Goal: Transaction & Acquisition: Purchase product/service

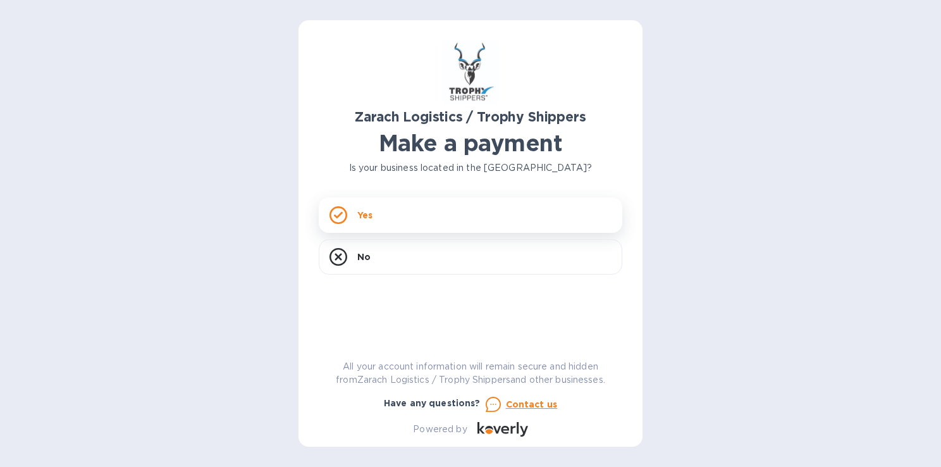
click at [588, 204] on div "Yes" at bounding box center [471, 214] width 304 height 35
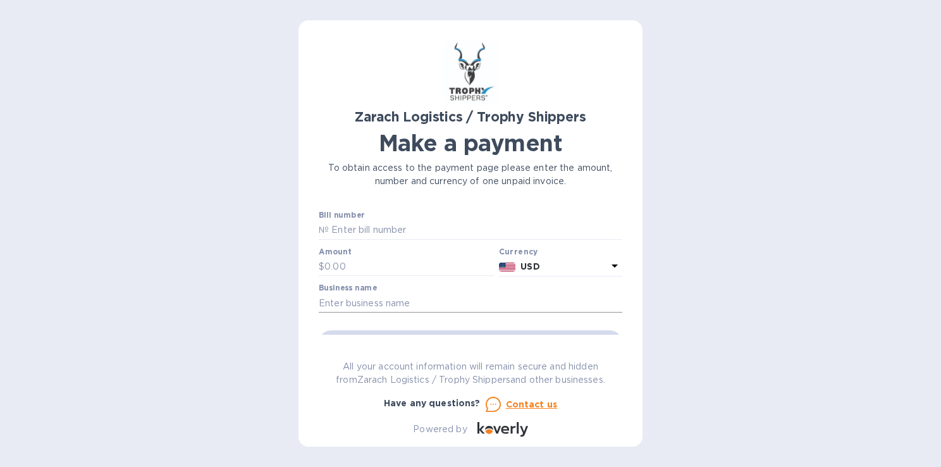
click at [383, 300] on input "text" at bounding box center [471, 303] width 304 height 19
type input "[PERSON_NAME]"
click at [357, 263] on input "text" at bounding box center [410, 266] width 170 height 19
type input "4"
type input "1,400"
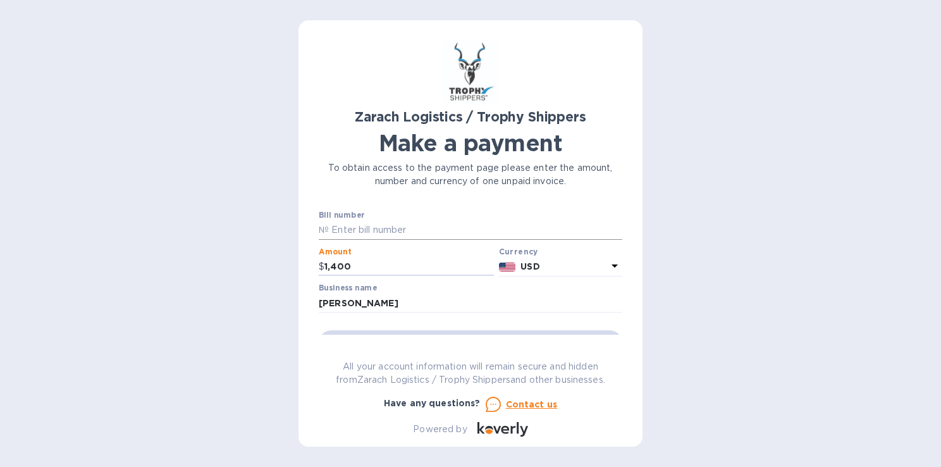
click at [410, 229] on input "text" at bounding box center [476, 230] width 294 height 19
click at [391, 228] on input "text" at bounding box center [476, 230] width 294 height 19
paste input "B00174457"
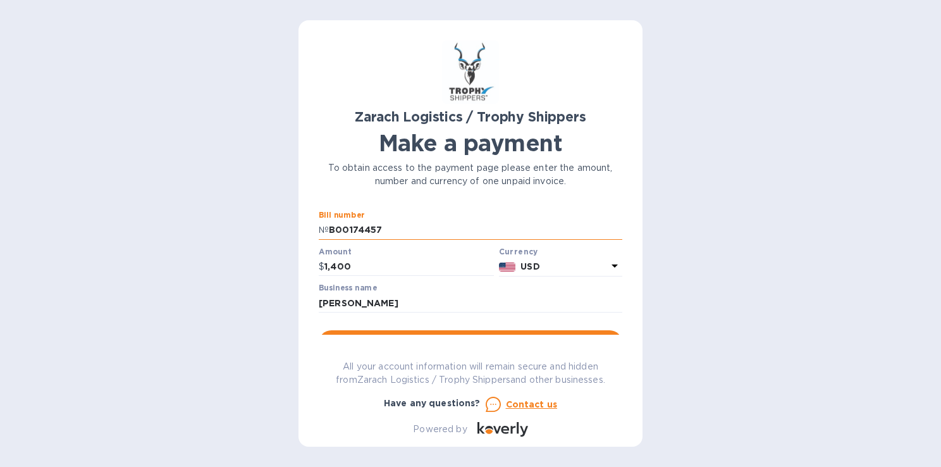
click at [332, 225] on input "B00174457" at bounding box center [476, 230] width 294 height 19
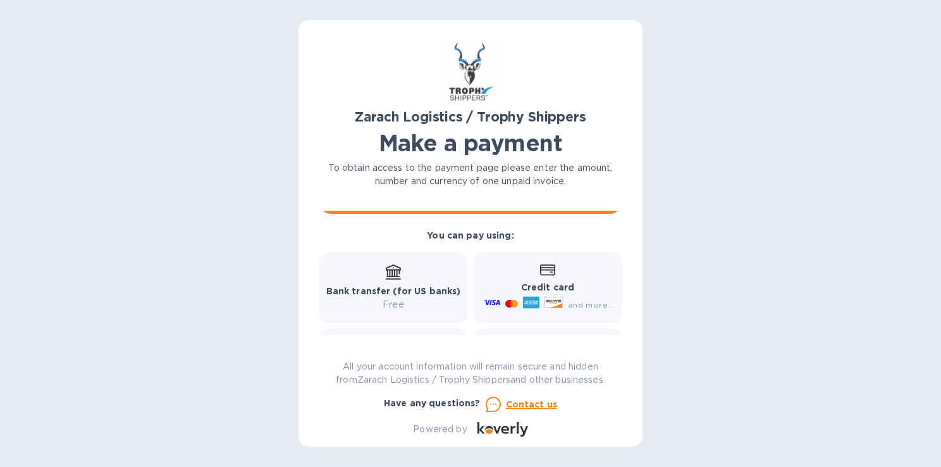
scroll to position [140, 0]
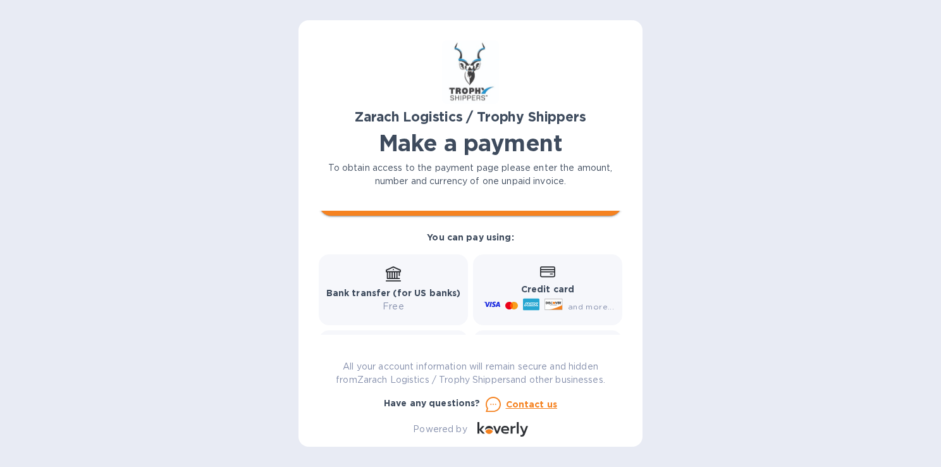
type input "B00174457"
click at [501, 213] on button "Go to payment page" at bounding box center [471, 202] width 304 height 25
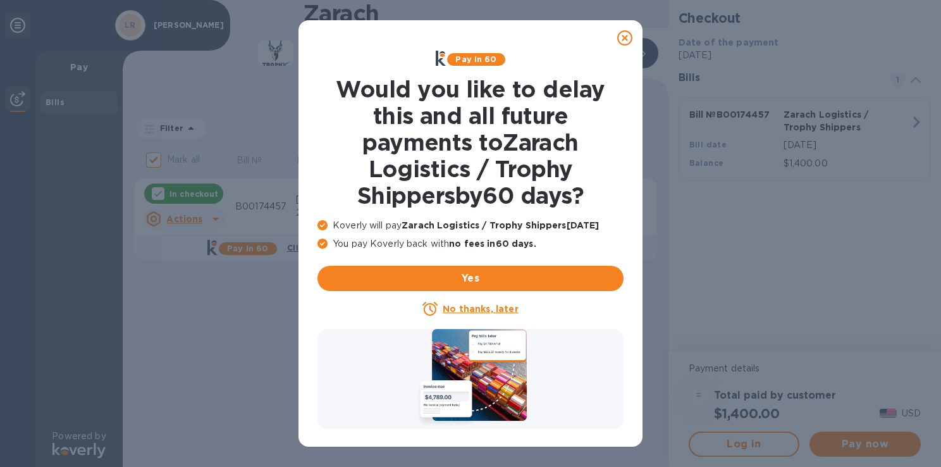
click at [481, 307] on u "No thanks, later" at bounding box center [480, 309] width 75 height 10
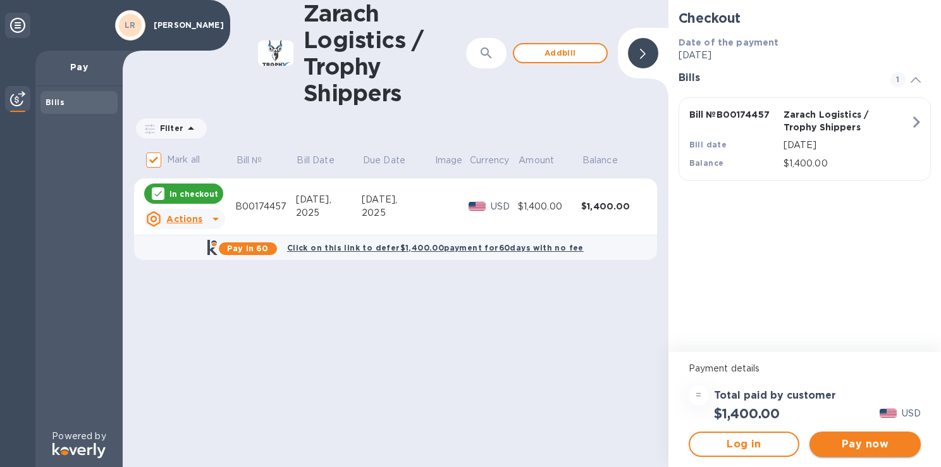
click at [867, 442] on span "Pay now" at bounding box center [865, 444] width 91 height 15
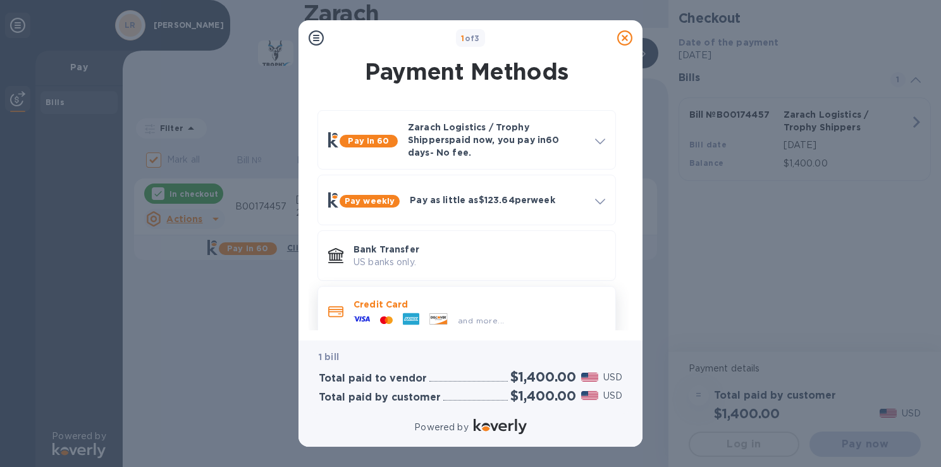
click at [473, 311] on div "and more..." at bounding box center [429, 320] width 161 height 19
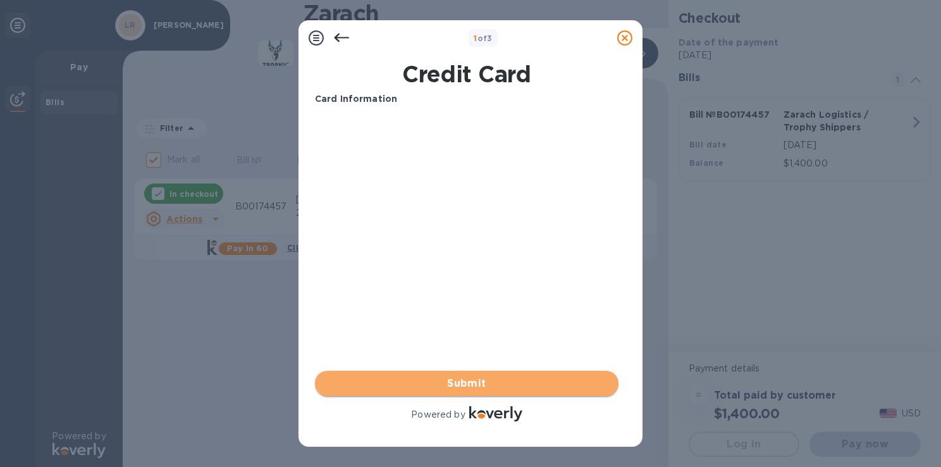
click at [492, 388] on span "Submit" at bounding box center [466, 383] width 283 height 15
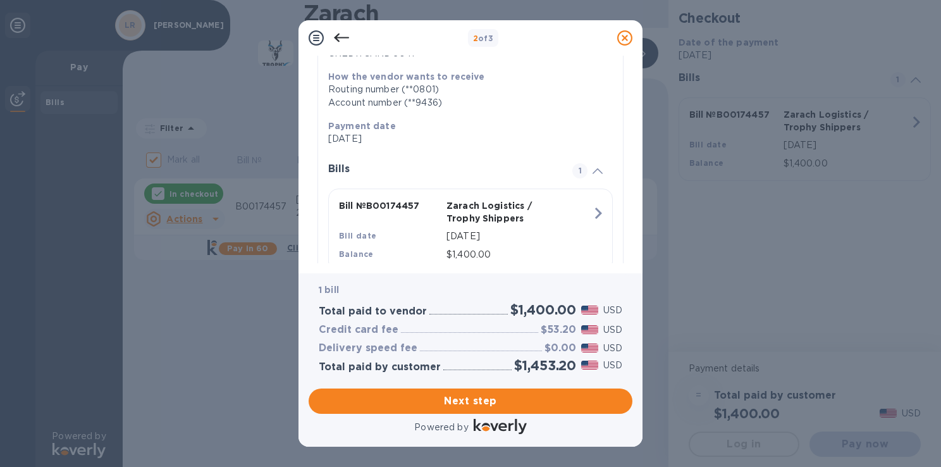
scroll to position [200, 0]
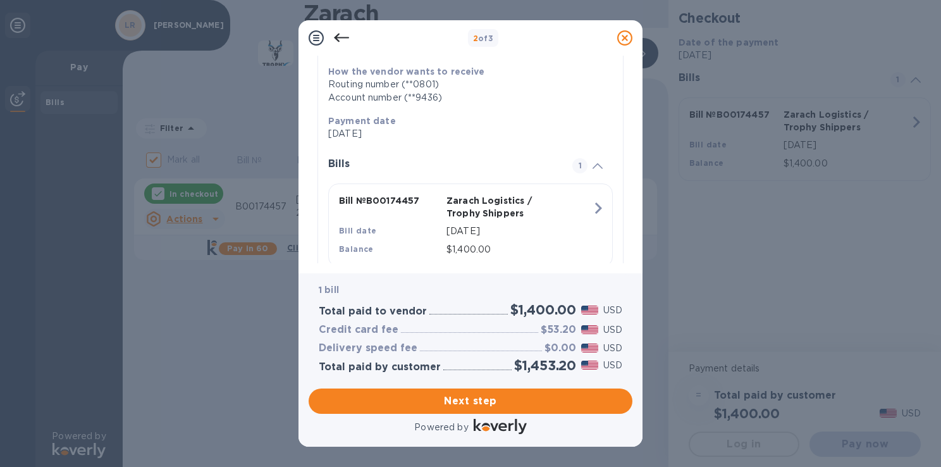
drag, startPoint x: 518, startPoint y: 104, endPoint x: 529, endPoint y: 77, distance: 29.3
click at [529, 77] on div "How the vendor wants to receive Routing number (**0801) Account number (**9436)" at bounding box center [465, 84] width 285 height 49
drag, startPoint x: 529, startPoint y: 77, endPoint x: 511, endPoint y: 133, distance: 58.4
click at [511, 133] on p "[DATE]" at bounding box center [465, 133] width 275 height 13
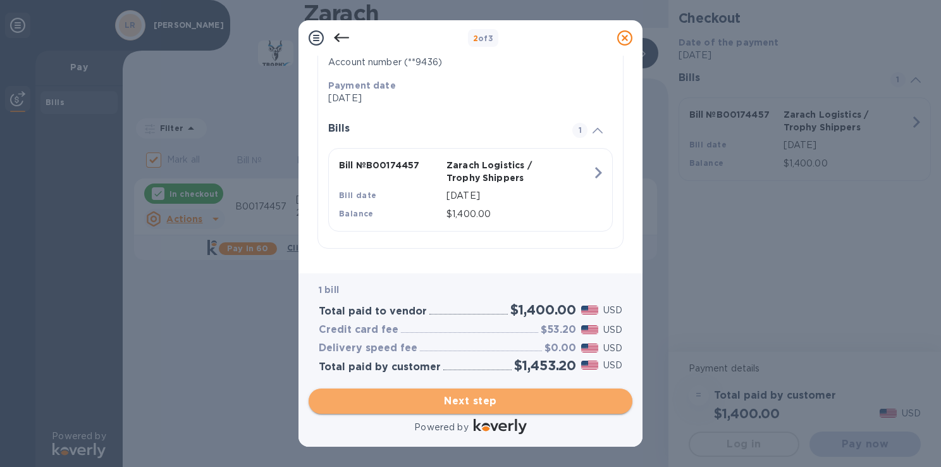
click at [536, 401] on span "Next step" at bounding box center [471, 400] width 304 height 15
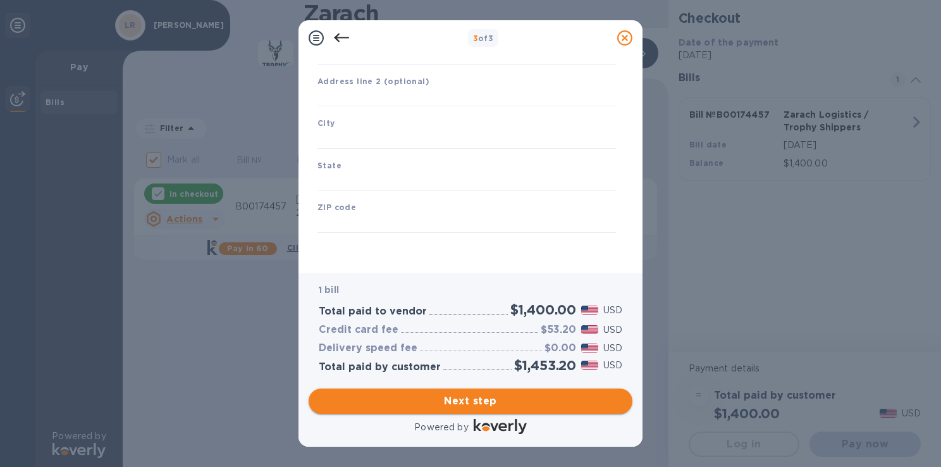
scroll to position [153, 0]
type input "[GEOGRAPHIC_DATA]"
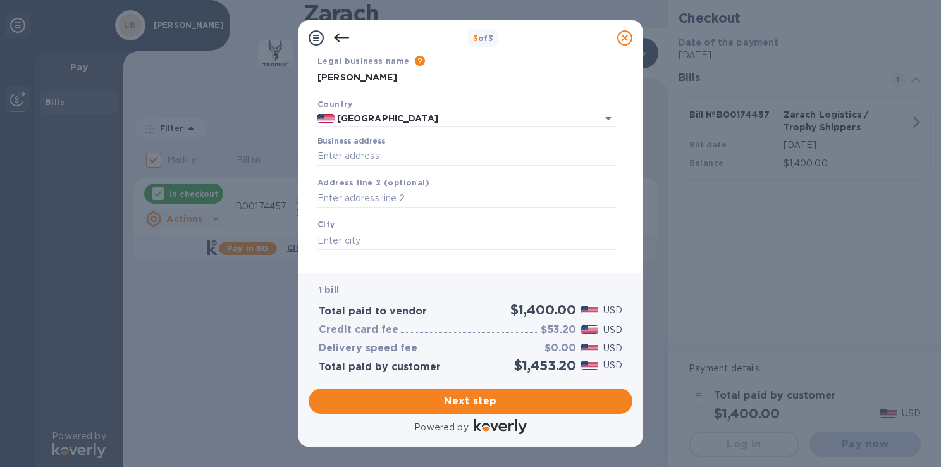
scroll to position [53, 0]
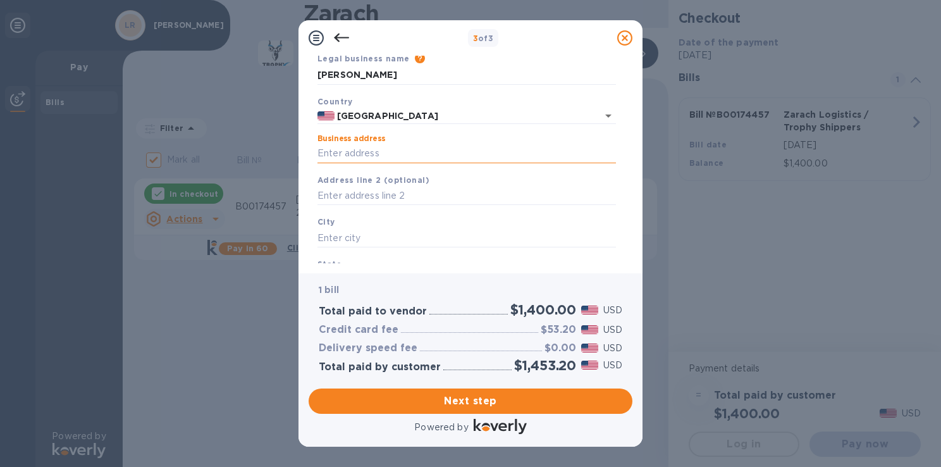
click at [462, 161] on input "Business address" at bounding box center [467, 153] width 299 height 19
type input "[STREET_ADDRESS]"
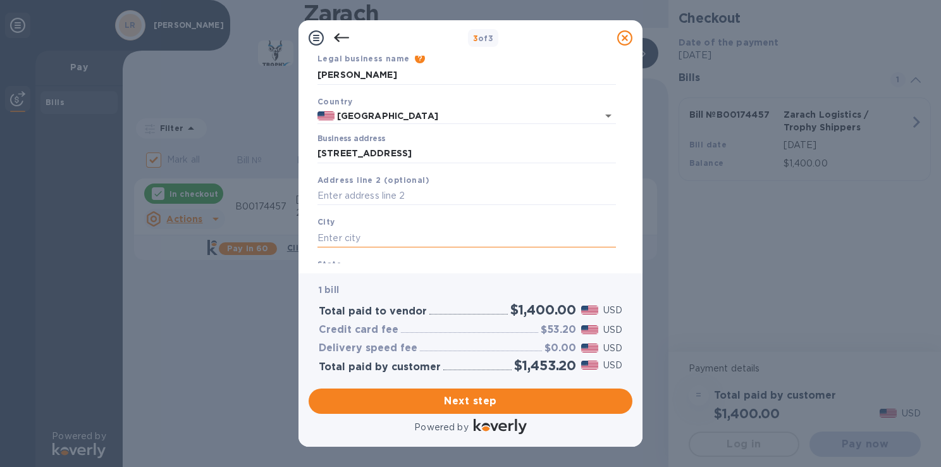
click at [405, 233] on input "text" at bounding box center [467, 237] width 299 height 19
type input "[PERSON_NAME]"
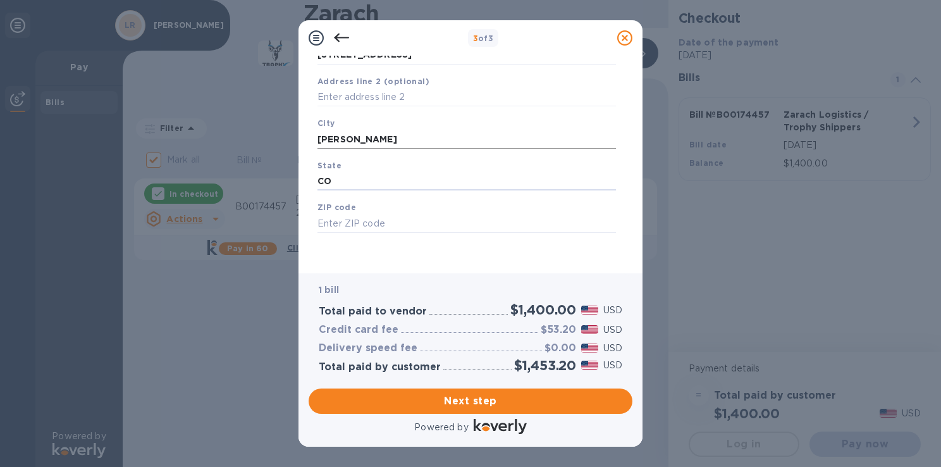
type input "CO"
type input "80134"
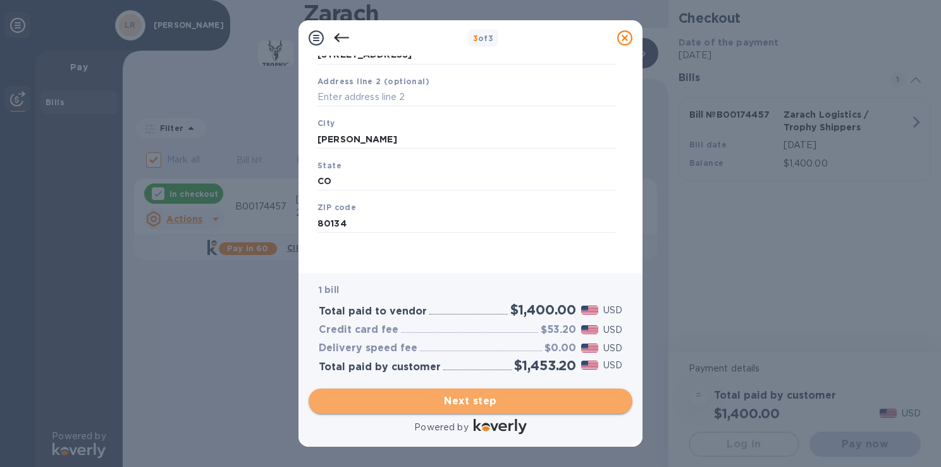
click at [493, 401] on span "Next step" at bounding box center [471, 400] width 304 height 15
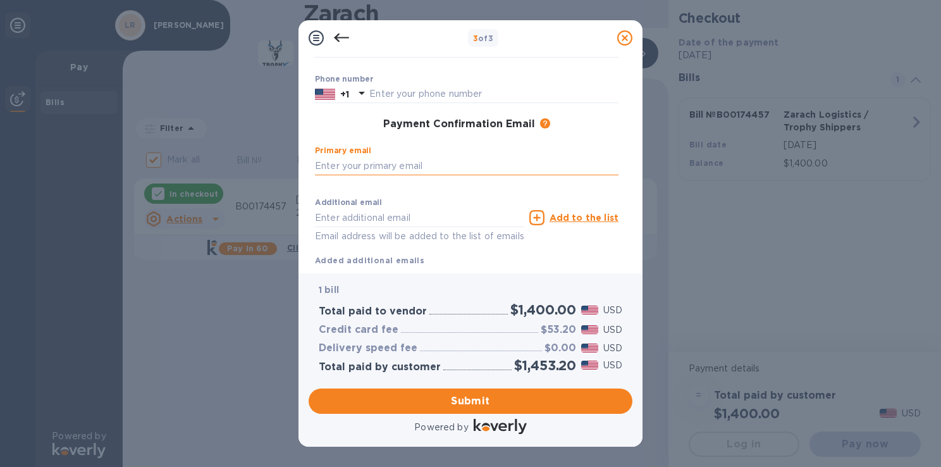
click at [406, 164] on input "text" at bounding box center [467, 165] width 304 height 19
type input "[EMAIL_ADDRESS][DOMAIN_NAME]"
type input "[PERSON_NAME]"
type input "7205909986"
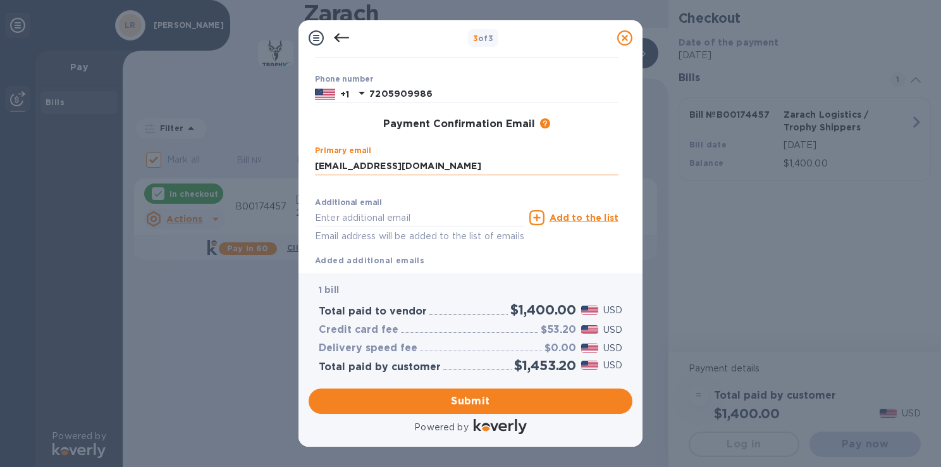
type input "[EMAIL_ADDRESS][DOMAIN_NAME]"
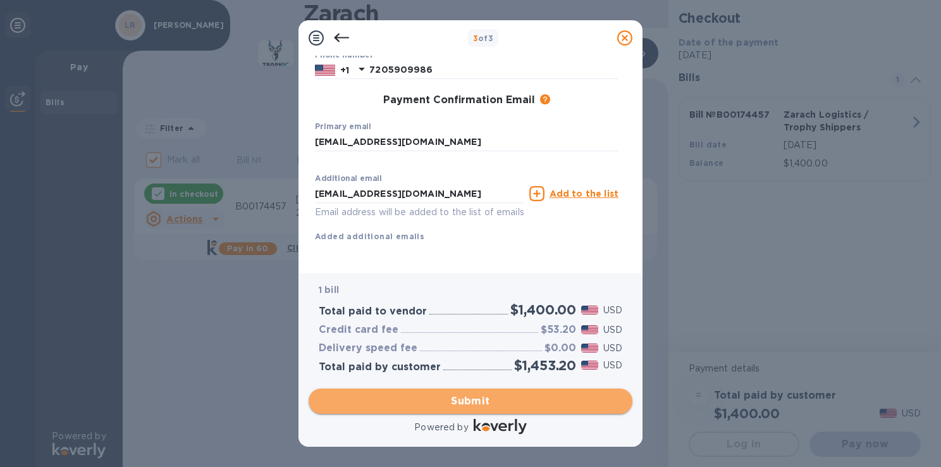
click at [499, 396] on span "Submit" at bounding box center [471, 400] width 304 height 15
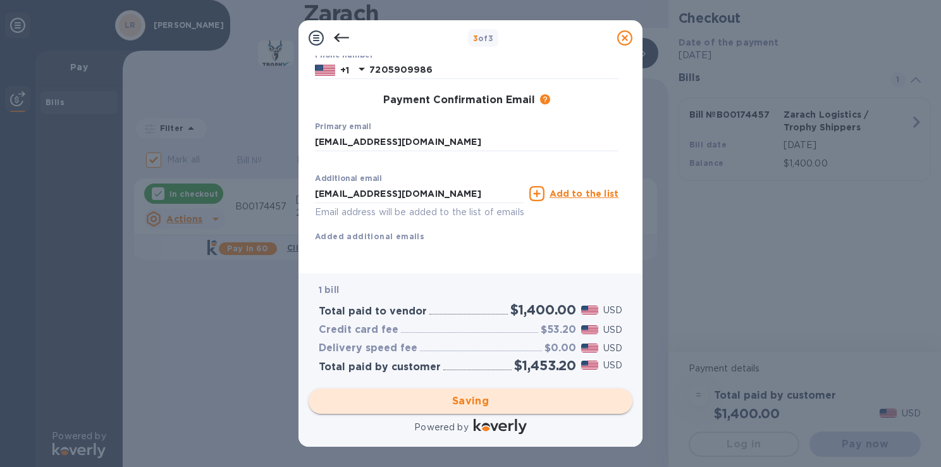
checkbox input "false"
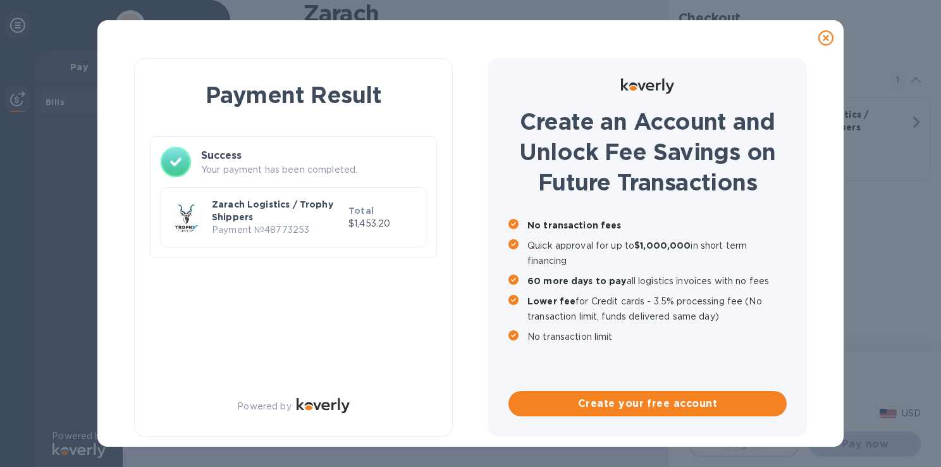
scroll to position [0, 0]
